Goal: Navigation & Orientation: Go to known website

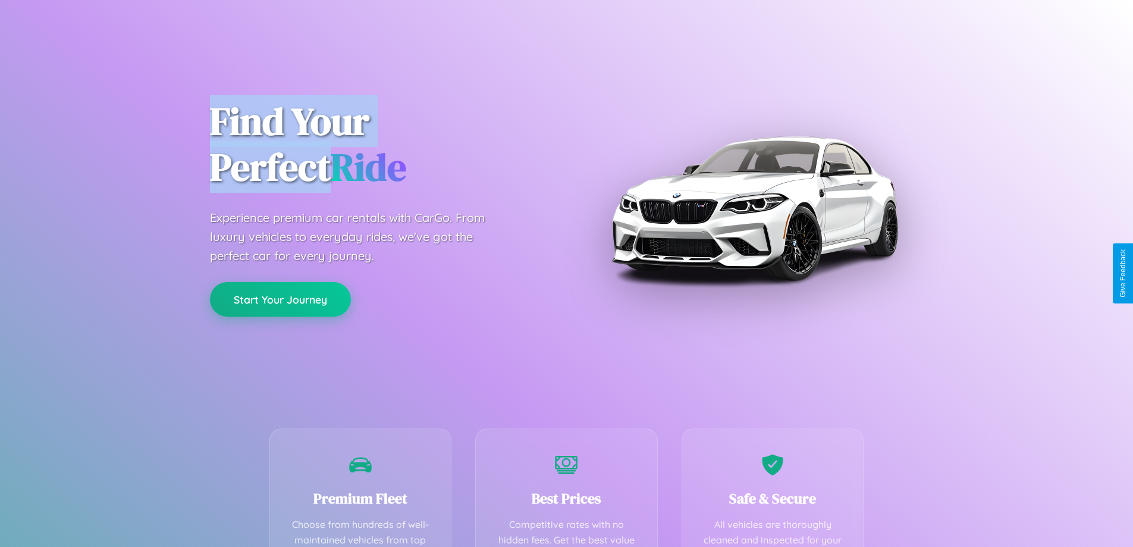
click at [280, 299] on button "Start Your Journey" at bounding box center [280, 299] width 141 height 34
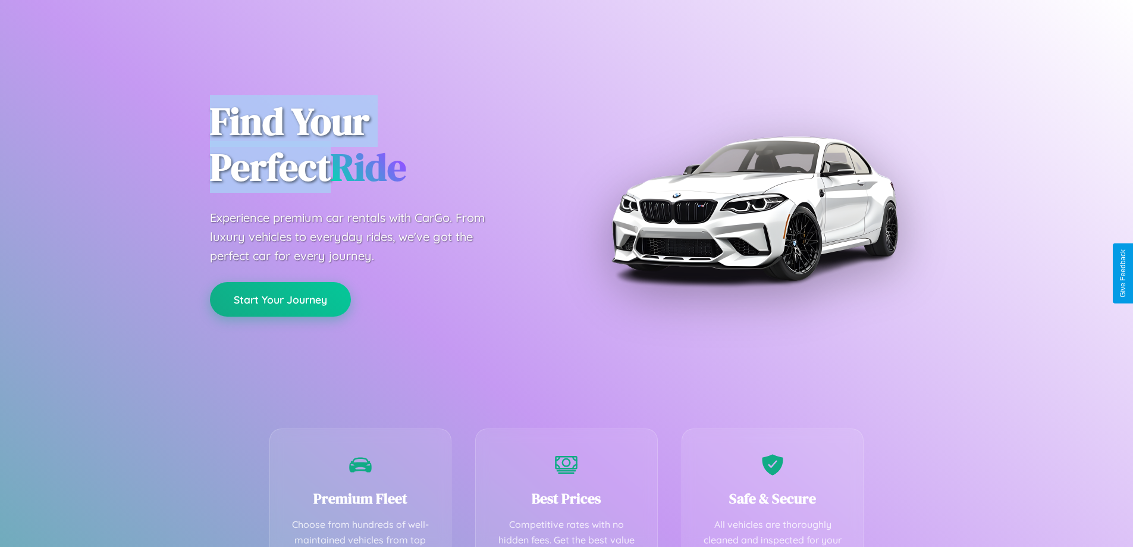
click at [280, 299] on button "Start Your Journey" at bounding box center [280, 299] width 141 height 34
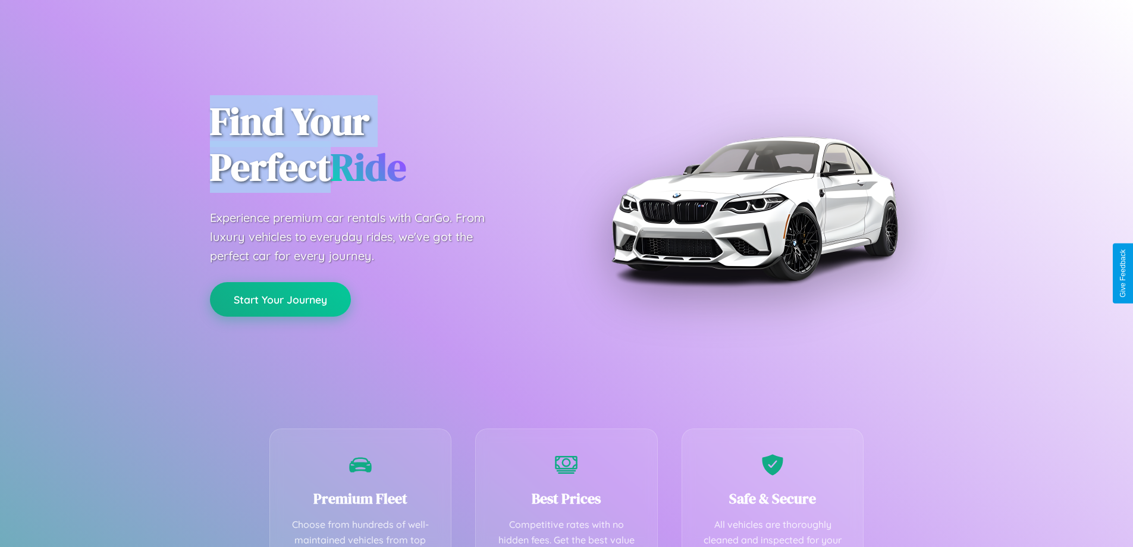
click at [280, 299] on button "Start Your Journey" at bounding box center [280, 299] width 141 height 34
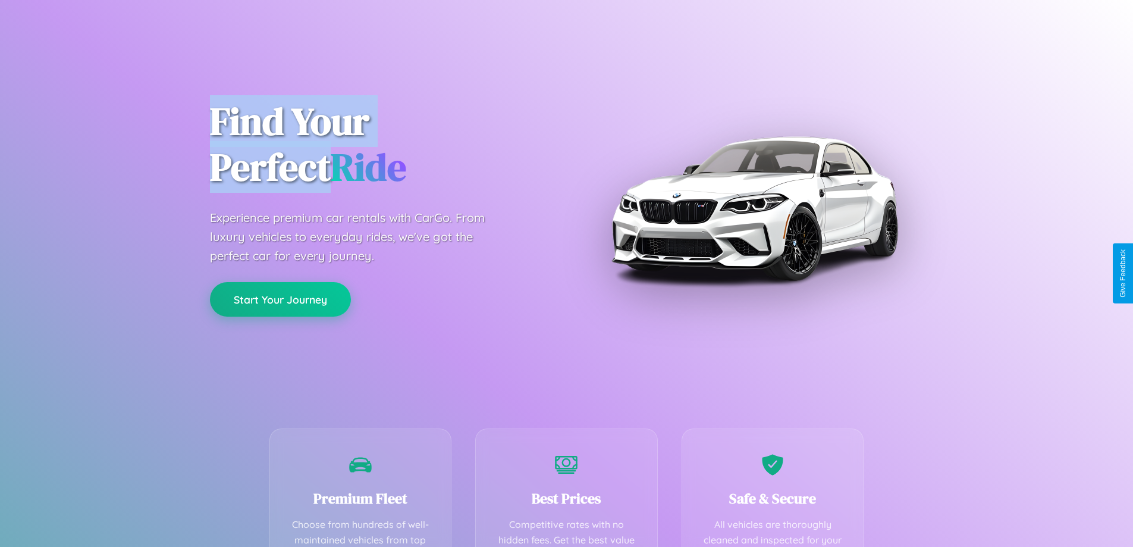
click at [280, 299] on button "Start Your Journey" at bounding box center [280, 299] width 141 height 34
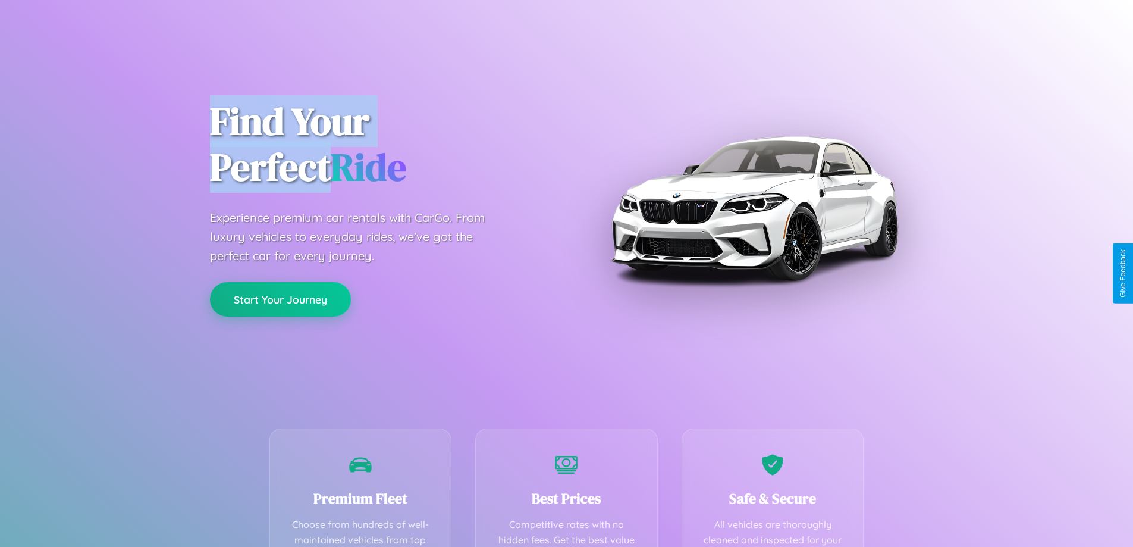
click at [280, 299] on button "Start Your Journey" at bounding box center [280, 299] width 141 height 34
